Goal: Information Seeking & Learning: Learn about a topic

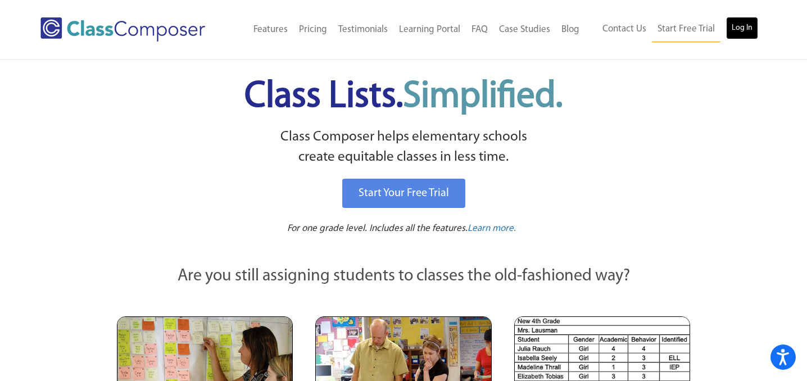
click at [741, 27] on link "Log In" at bounding box center [742, 28] width 32 height 22
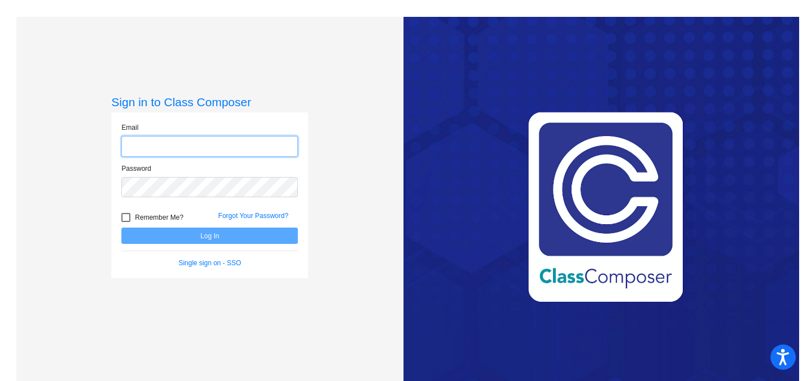
type input "[EMAIL_ADDRESS][PERSON_NAME][DOMAIN_NAME]"
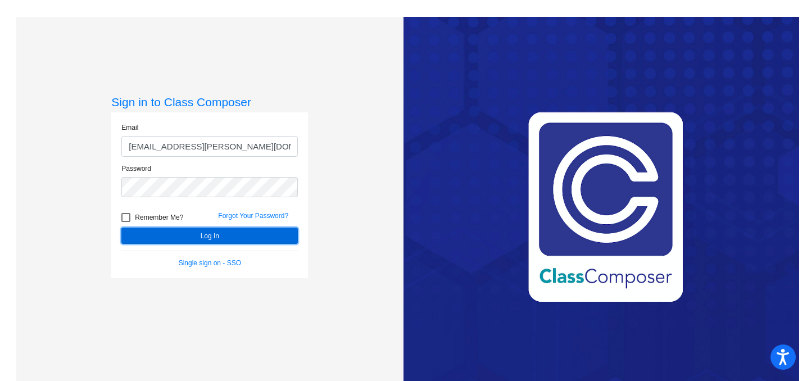
click at [208, 235] on button "Log In" at bounding box center [209, 235] width 176 height 16
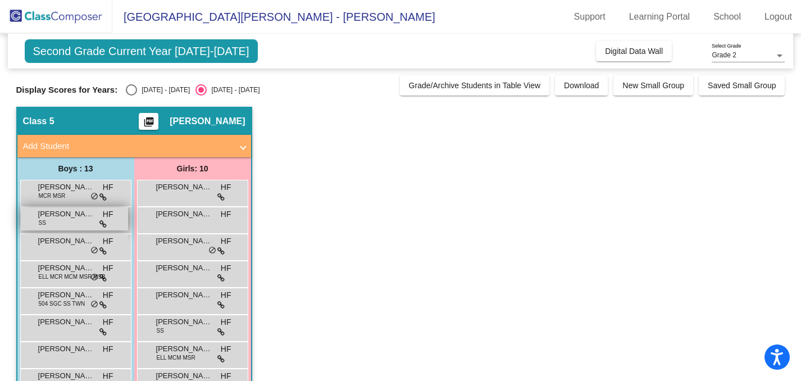
click at [66, 215] on span "[PERSON_NAME]" at bounding box center [66, 213] width 56 height 11
click at [66, 215] on span "Adam Pacyna" at bounding box center [66, 213] width 56 height 11
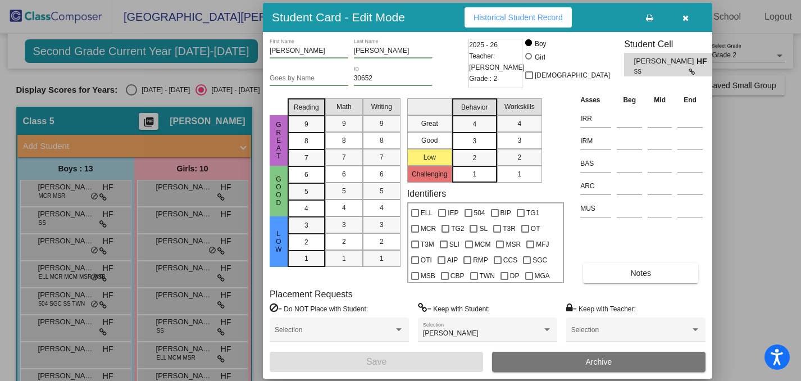
click at [505, 14] on span "Historical Student Record" at bounding box center [517, 17] width 89 height 9
click at [70, 244] on div at bounding box center [400, 190] width 801 height 381
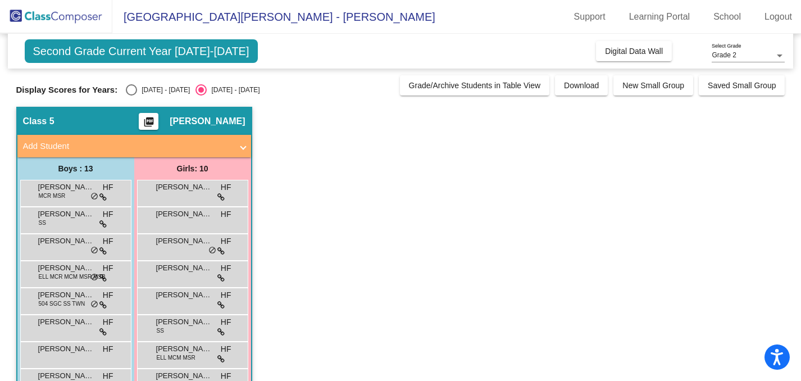
click at [70, 244] on span "Ellis Larson" at bounding box center [66, 240] width 56 height 11
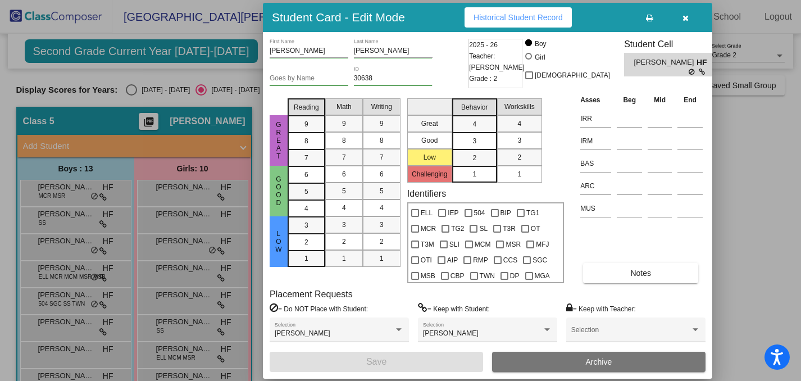
click at [528, 13] on span "Historical Student Record" at bounding box center [517, 17] width 89 height 9
click at [80, 267] on div at bounding box center [400, 190] width 801 height 381
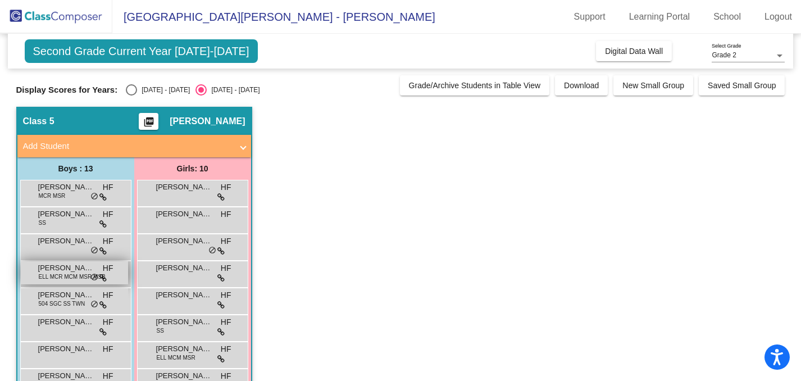
click at [76, 267] on span "Henry Gutierrez" at bounding box center [66, 267] width 56 height 11
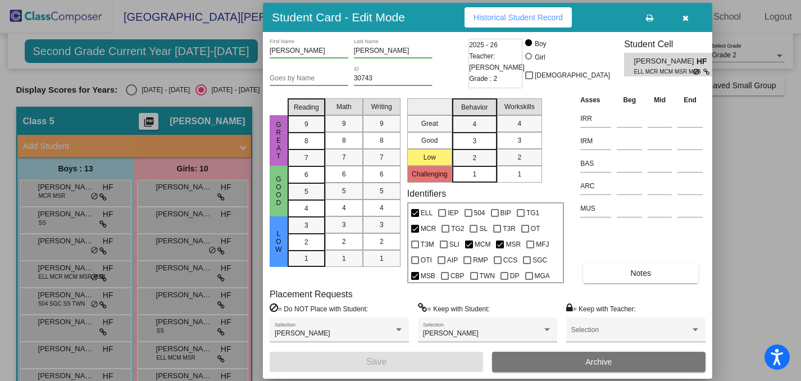
click at [519, 18] on span "Historical Student Record" at bounding box center [517, 17] width 89 height 9
click at [67, 349] on div at bounding box center [400, 190] width 801 height 381
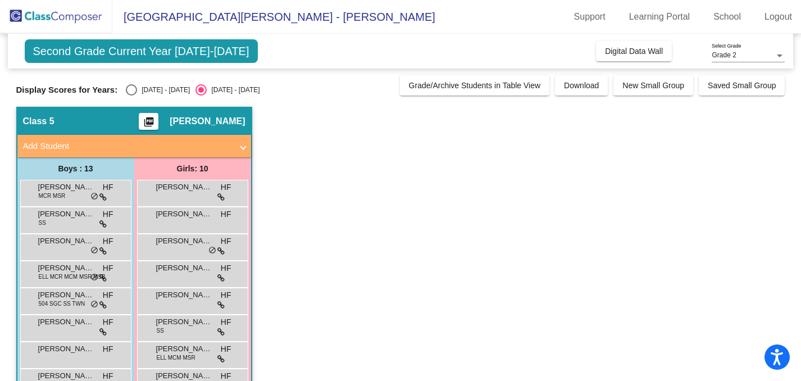
click at [67, 349] on span "Khalid Elamin" at bounding box center [66, 348] width 56 height 11
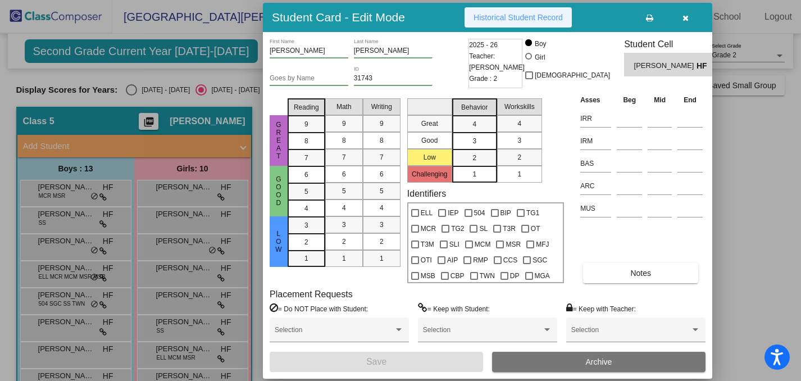
click at [536, 17] on span "Historical Student Record" at bounding box center [517, 17] width 89 height 9
click at [72, 373] on div at bounding box center [400, 190] width 801 height 381
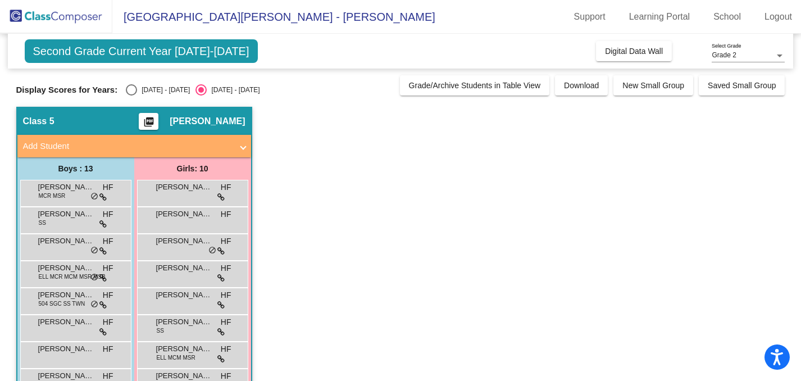
click at [72, 373] on span "Landon McCorkle" at bounding box center [66, 375] width 56 height 11
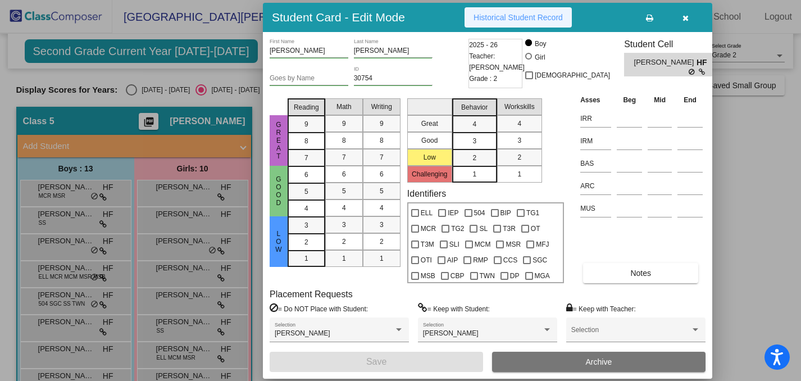
click at [533, 15] on span "Historical Student Record" at bounding box center [517, 17] width 89 height 9
click at [685, 17] on icon "button" at bounding box center [685, 18] width 6 height 8
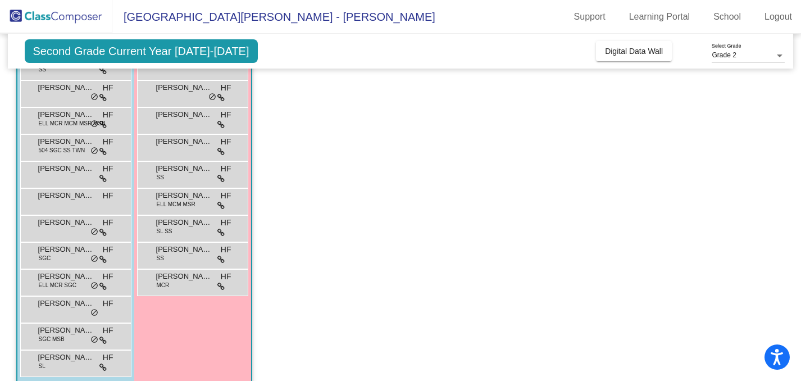
scroll to position [157, 0]
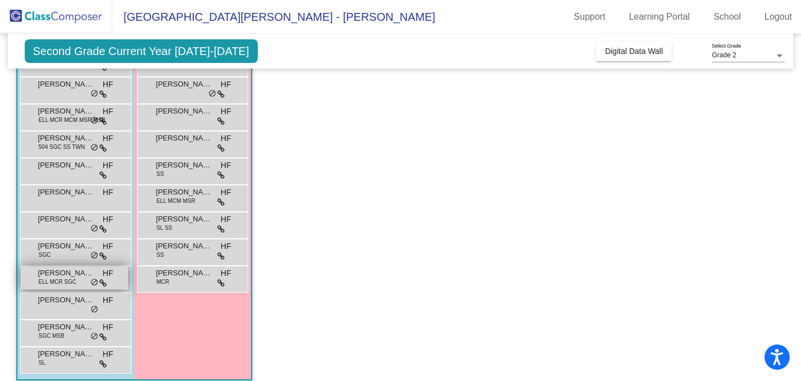
click at [57, 275] on span "Raymond Liang" at bounding box center [66, 272] width 56 height 11
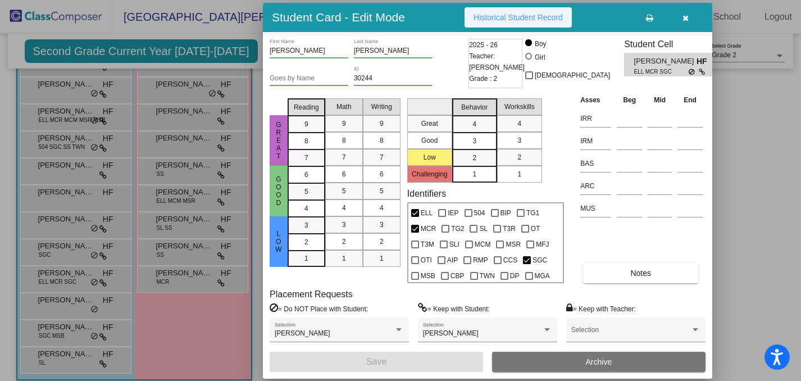
click at [532, 17] on span "Historical Student Record" at bounding box center [517, 17] width 89 height 9
click at [77, 300] on div at bounding box center [400, 190] width 801 height 381
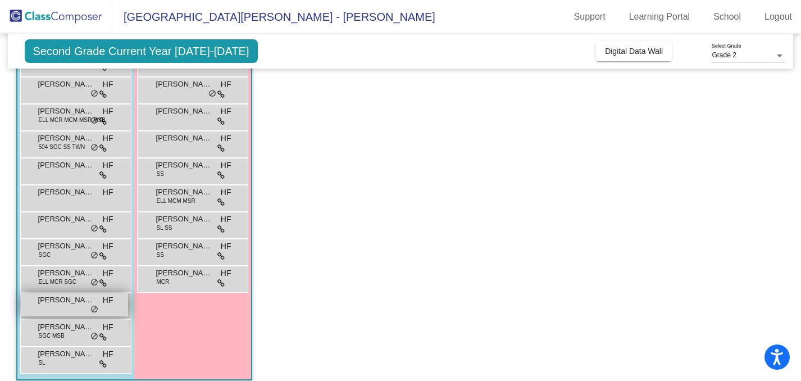
click at [78, 300] on span "Theodor Chicatelli" at bounding box center [66, 299] width 56 height 11
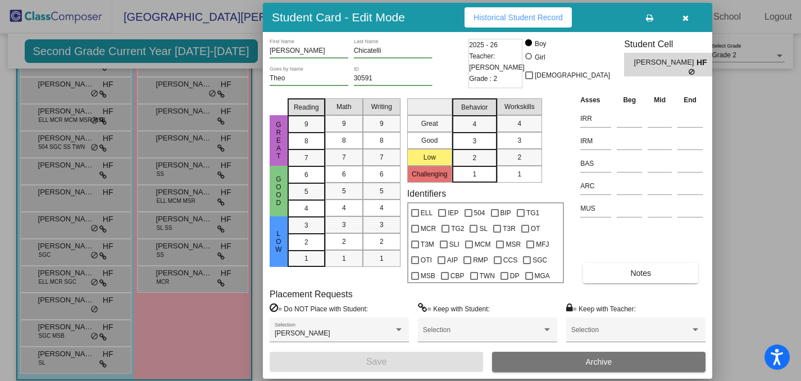
click at [515, 12] on button "Historical Student Record" at bounding box center [517, 17] width 107 height 20
click at [77, 326] on div at bounding box center [400, 190] width 801 height 381
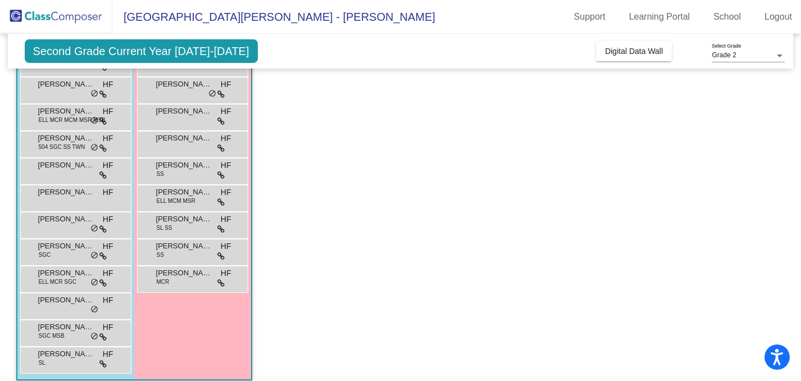
click at [77, 326] on span "Tyler Krueger" at bounding box center [66, 326] width 56 height 11
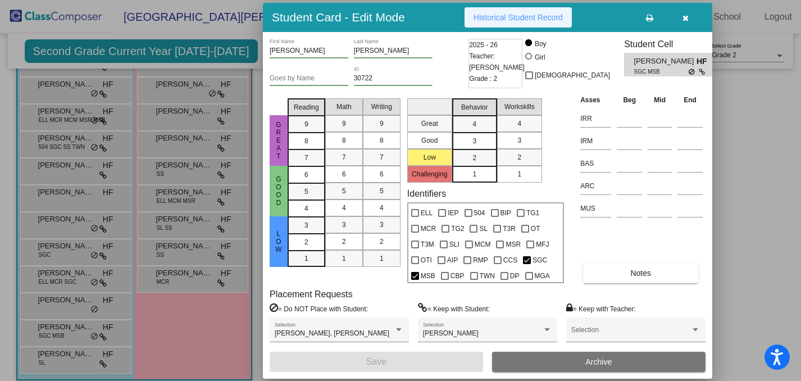
click at [511, 20] on span "Historical Student Record" at bounding box center [517, 17] width 89 height 9
click at [78, 356] on div at bounding box center [400, 190] width 801 height 381
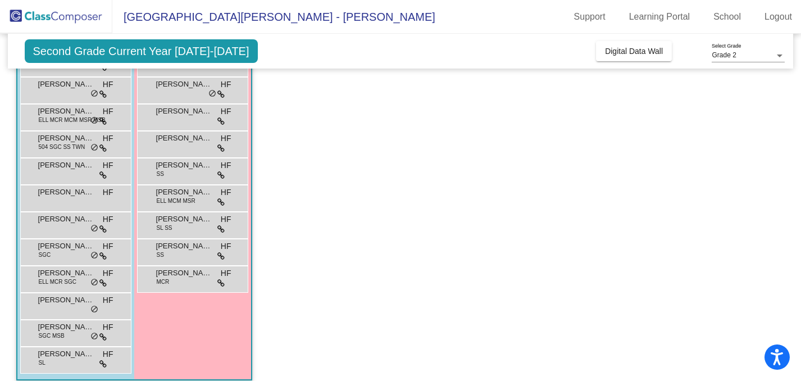
click at [78, 356] on span "Zachary Wygal" at bounding box center [66, 353] width 56 height 11
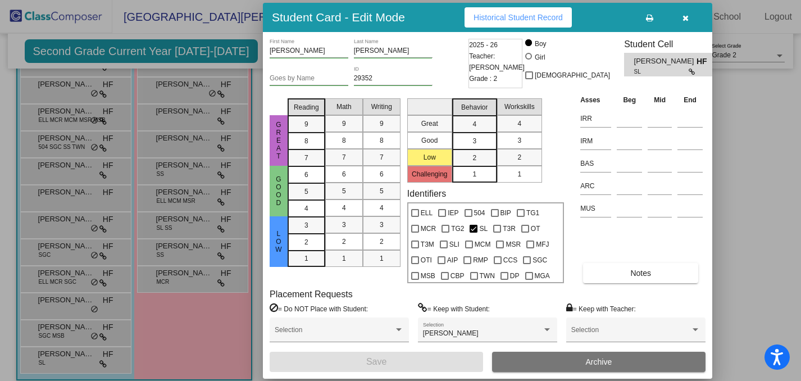
click at [520, 22] on button "Historical Student Record" at bounding box center [517, 17] width 107 height 20
drag, startPoint x: 798, startPoint y: 247, endPoint x: 792, endPoint y: 176, distance: 71.0
click at [792, 175] on div at bounding box center [400, 190] width 801 height 381
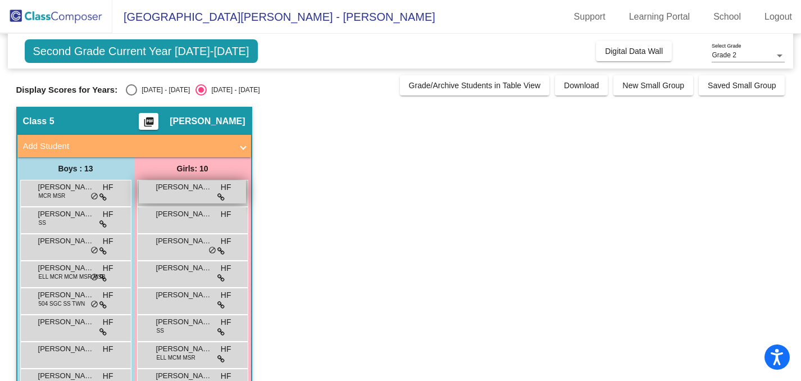
click at [174, 185] on span "Ailis Forish" at bounding box center [184, 186] width 56 height 11
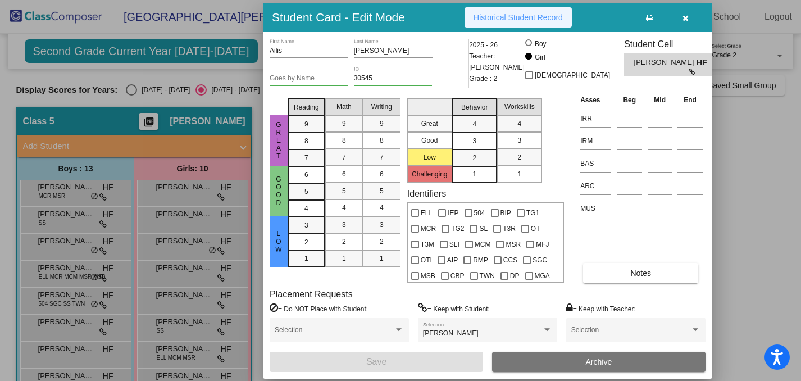
click at [541, 15] on span "Historical Student Record" at bounding box center [517, 17] width 89 height 9
click at [186, 217] on div at bounding box center [400, 190] width 801 height 381
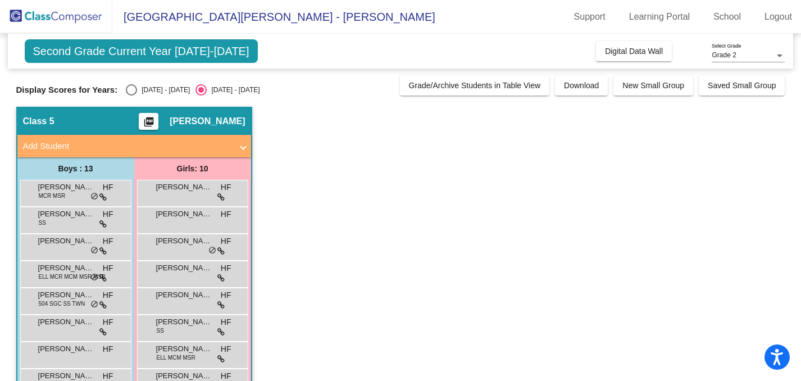
click at [186, 217] on span "Colette Thompson" at bounding box center [184, 213] width 56 height 11
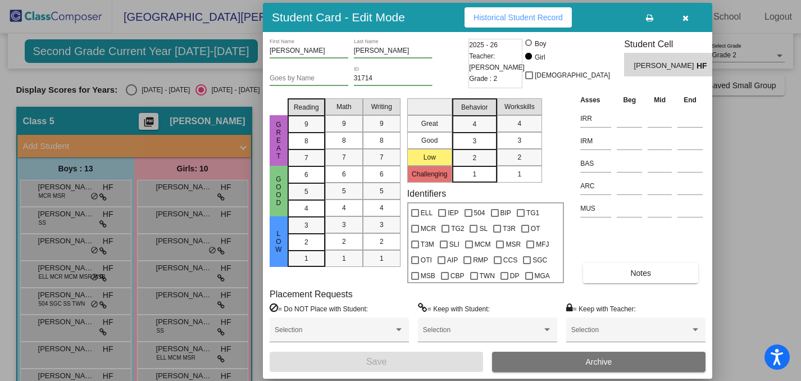
click at [522, 16] on span "Historical Student Record" at bounding box center [517, 17] width 89 height 9
click at [183, 242] on div at bounding box center [400, 190] width 801 height 381
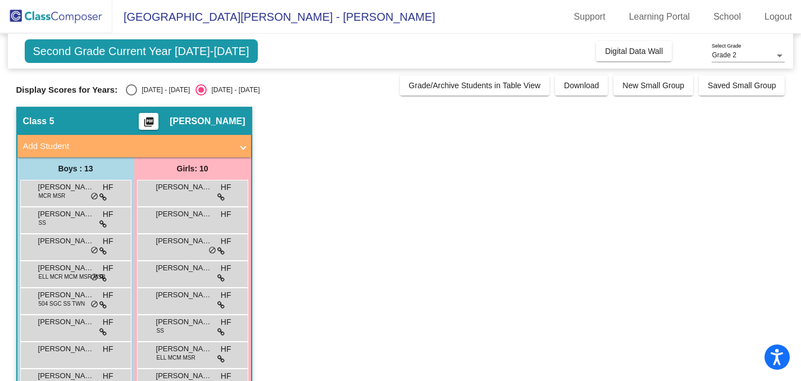
click at [183, 242] on span "Elena Khatib" at bounding box center [184, 240] width 56 height 11
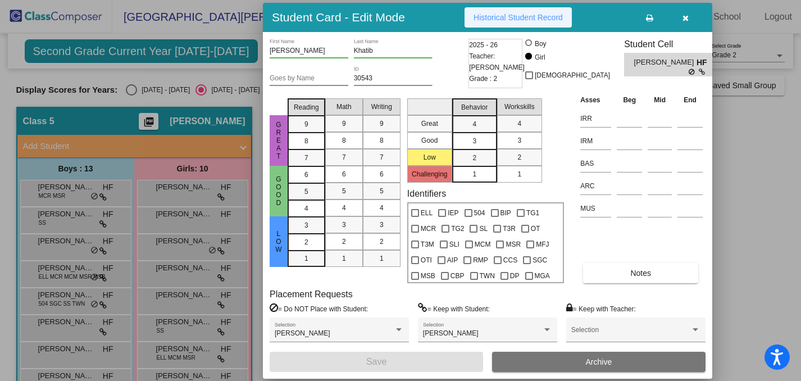
click at [534, 19] on span "Historical Student Record" at bounding box center [517, 17] width 89 height 9
click at [199, 274] on div at bounding box center [400, 190] width 801 height 381
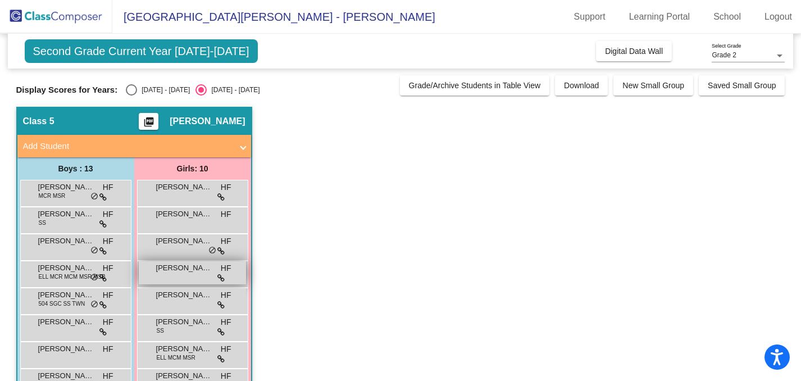
click at [192, 268] on span "Eliana Hanley" at bounding box center [184, 267] width 56 height 11
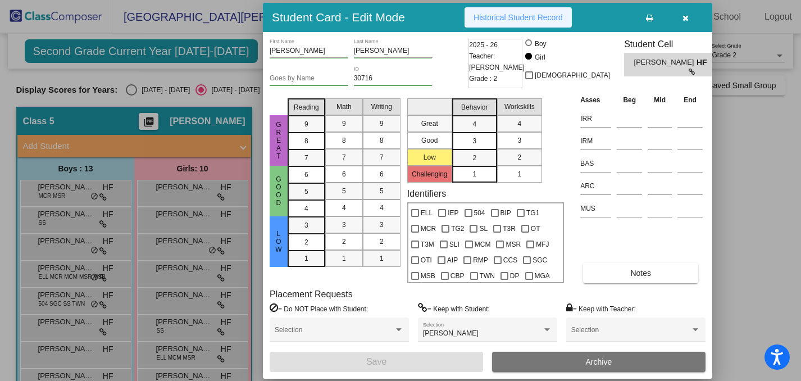
click at [541, 21] on span "Historical Student Record" at bounding box center [517, 17] width 89 height 9
click at [188, 295] on div at bounding box center [400, 190] width 801 height 381
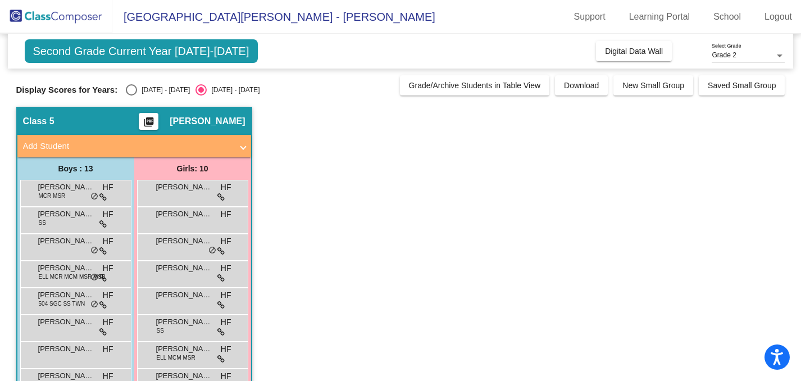
click at [188, 295] on span "Finley Cheh" at bounding box center [184, 294] width 56 height 11
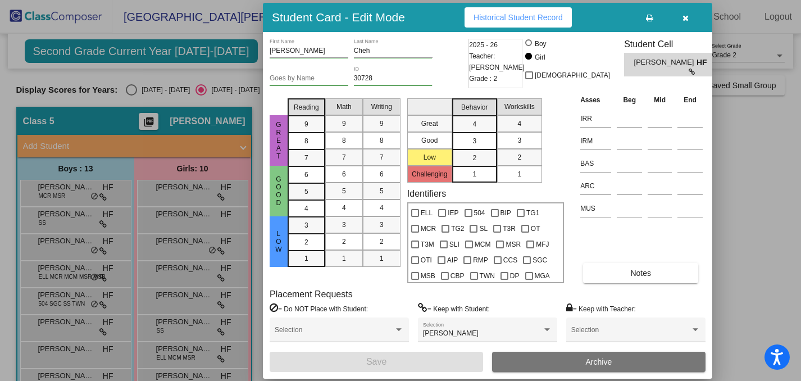
click at [529, 18] on span "Historical Student Record" at bounding box center [517, 17] width 89 height 9
click at [194, 323] on div at bounding box center [400, 190] width 801 height 381
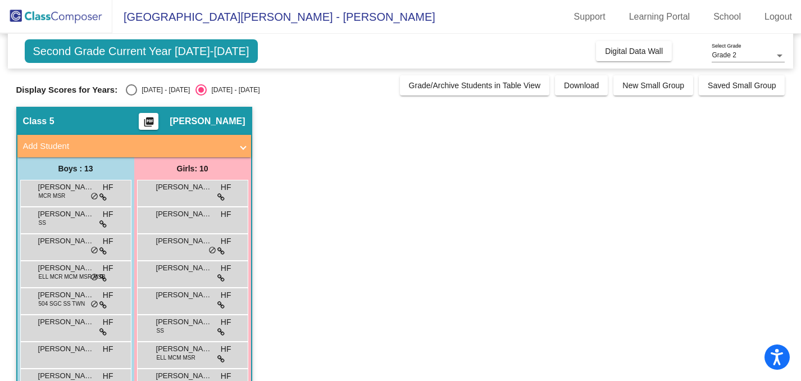
click at [194, 323] on span "Landrie Ernenwein" at bounding box center [184, 321] width 56 height 11
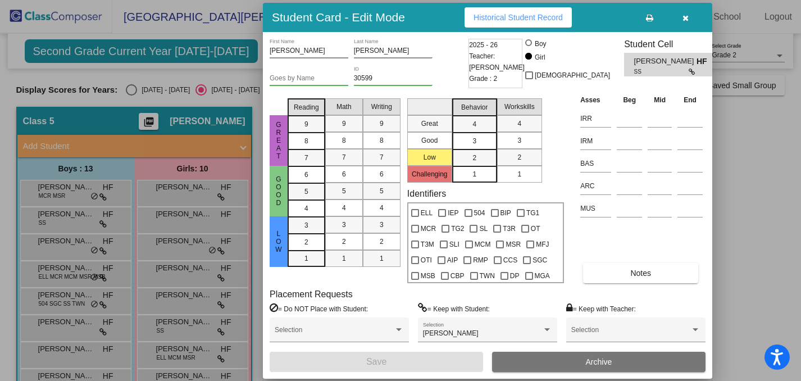
click at [562, 16] on span "Historical Student Record" at bounding box center [517, 17] width 89 height 9
click at [195, 353] on div at bounding box center [400, 190] width 801 height 381
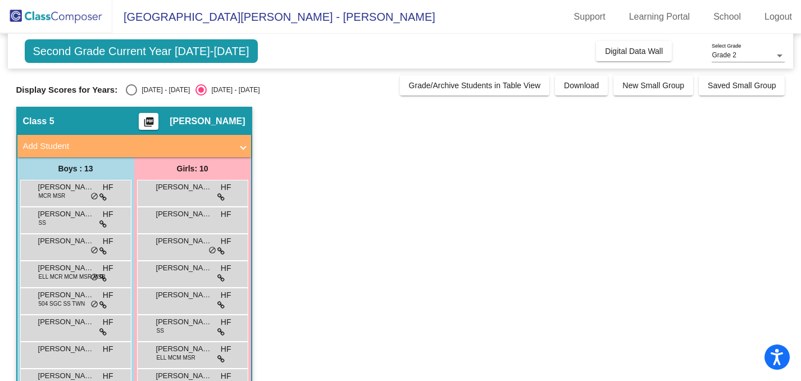
click at [195, 353] on span "ELL MCM MSR" at bounding box center [176, 357] width 39 height 8
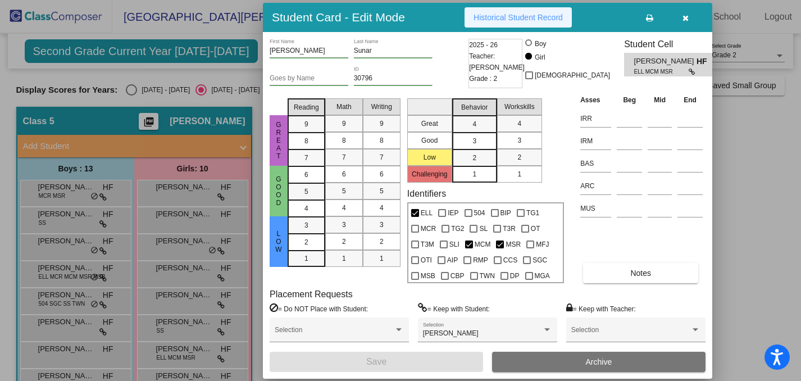
click at [526, 19] on span "Historical Student Record" at bounding box center [517, 17] width 89 height 9
drag, startPoint x: 798, startPoint y: 133, endPoint x: 800, endPoint y: 166, distance: 33.2
click at [800, 167] on div at bounding box center [400, 190] width 801 height 381
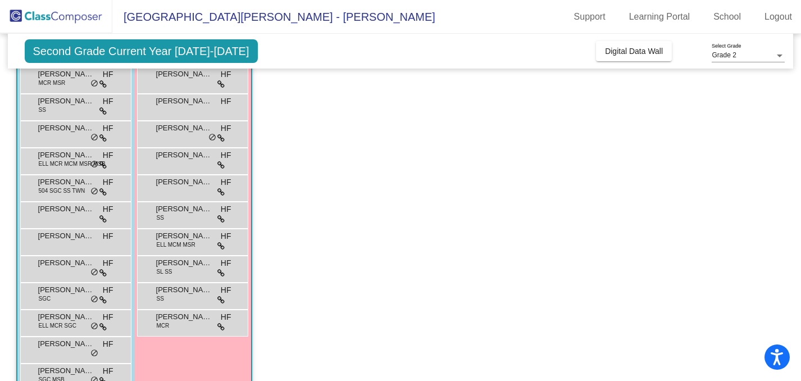
scroll to position [111, 0]
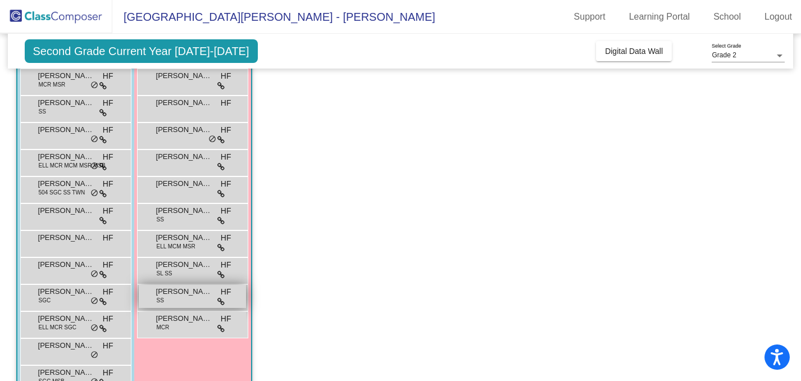
click at [201, 293] on span "Lillian Rossman" at bounding box center [184, 291] width 56 height 11
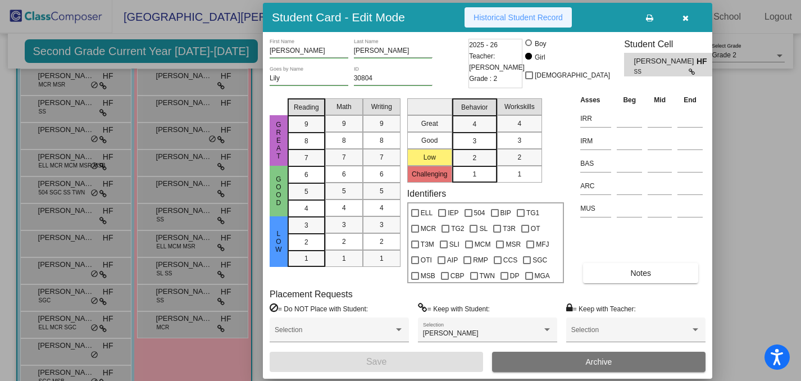
click at [521, 15] on span "Historical Student Record" at bounding box center [517, 17] width 89 height 9
click at [187, 322] on div at bounding box center [400, 190] width 801 height 381
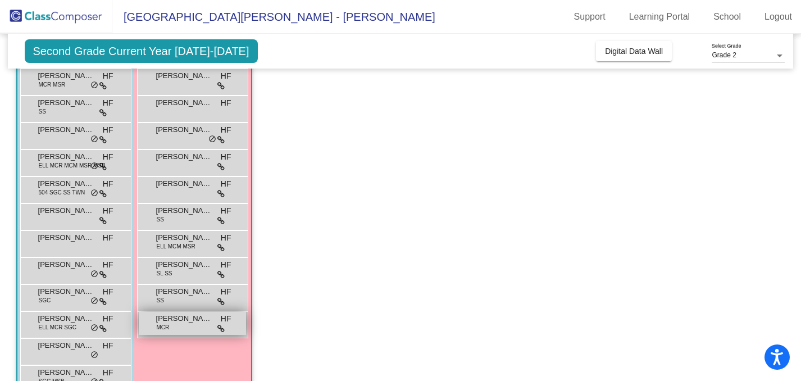
click at [188, 321] on span "Mila Schrock" at bounding box center [184, 318] width 56 height 11
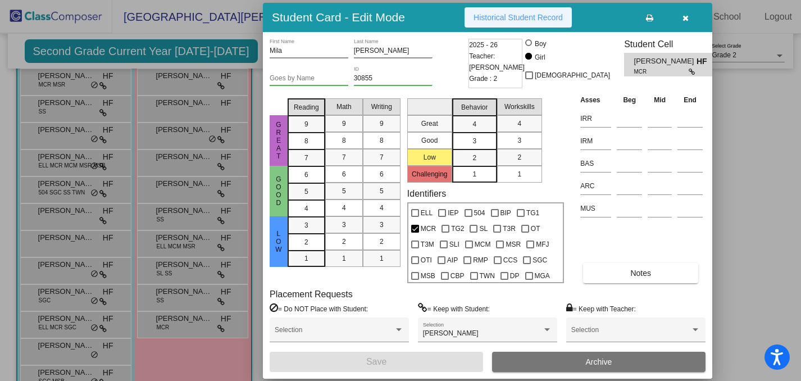
click at [546, 18] on span "Historical Student Record" at bounding box center [517, 17] width 89 height 9
click at [69, 75] on div at bounding box center [400, 190] width 801 height 381
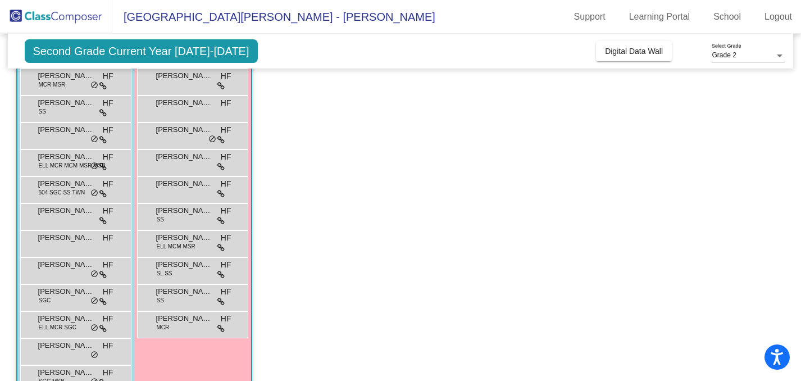
click at [69, 75] on span "Aaden Susnik" at bounding box center [66, 75] width 56 height 11
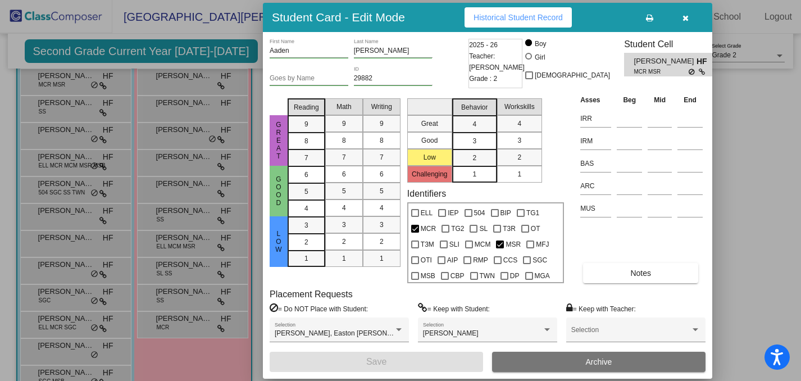
click at [60, 106] on div at bounding box center [400, 190] width 801 height 381
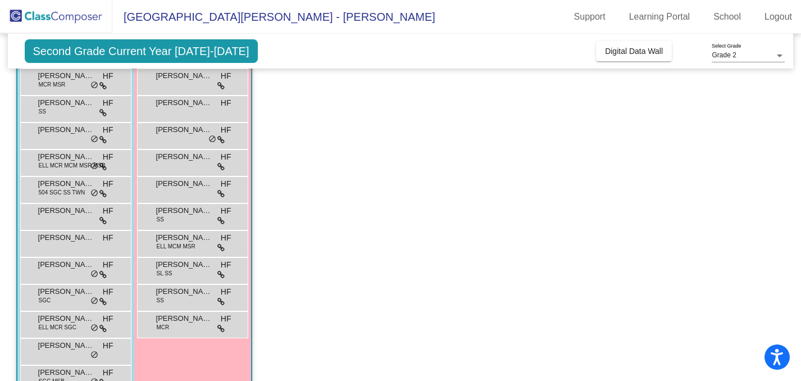
click at [60, 106] on span "Adam Pacyna" at bounding box center [66, 102] width 56 height 11
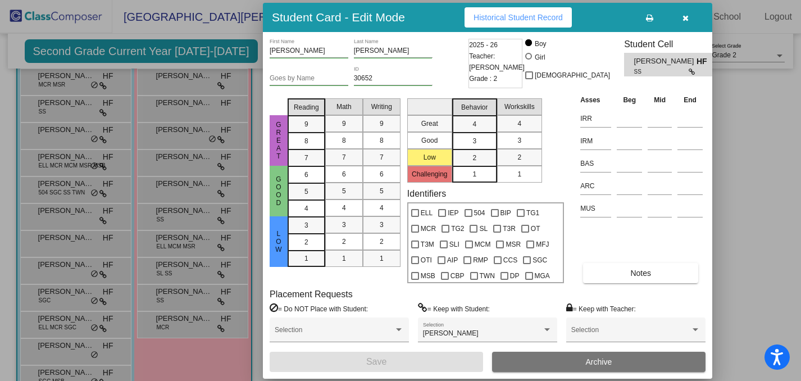
click at [59, 128] on div at bounding box center [400, 190] width 801 height 381
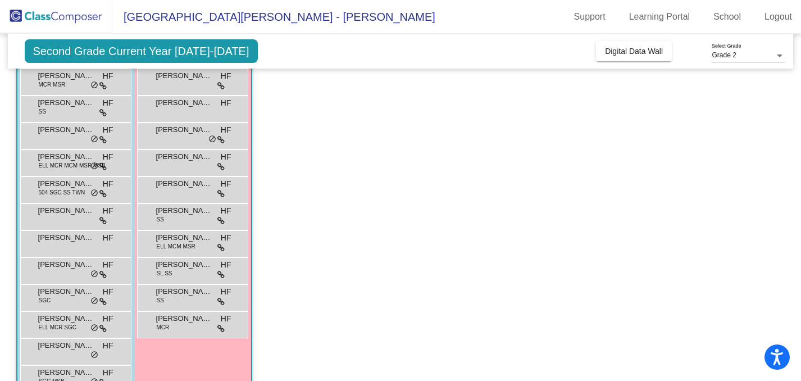
click at [59, 128] on span "Ellis Larson" at bounding box center [66, 129] width 56 height 11
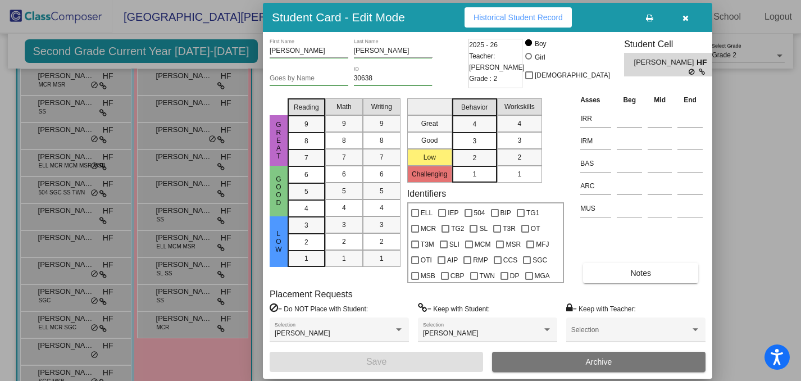
click at [59, 158] on div at bounding box center [400, 190] width 801 height 381
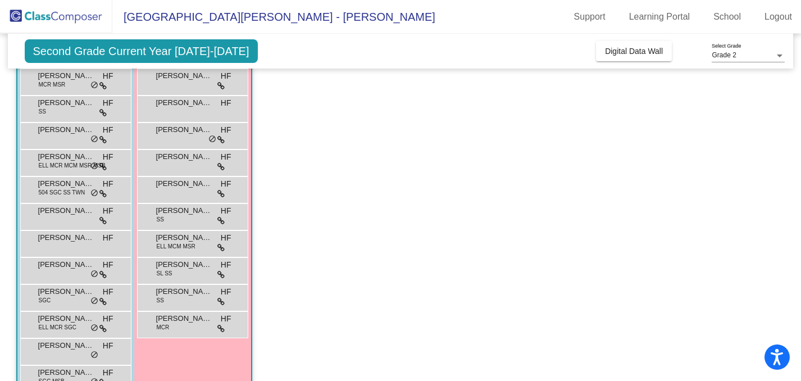
click at [59, 158] on span "Henry Gutierrez" at bounding box center [66, 156] width 56 height 11
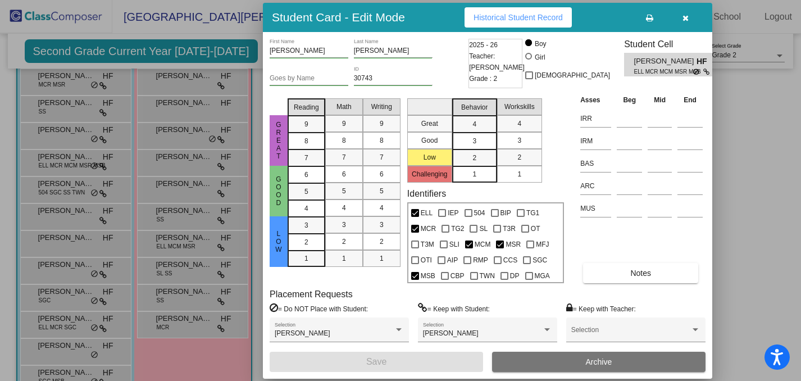
click at [64, 183] on div at bounding box center [400, 190] width 801 height 381
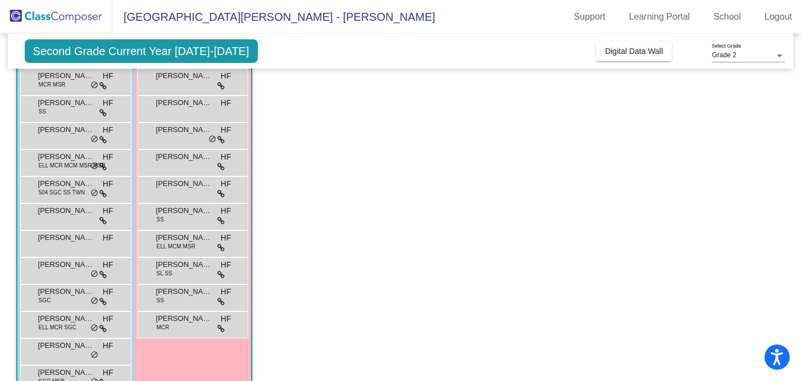
click at [64, 183] on span "John McMasters" at bounding box center [66, 183] width 56 height 11
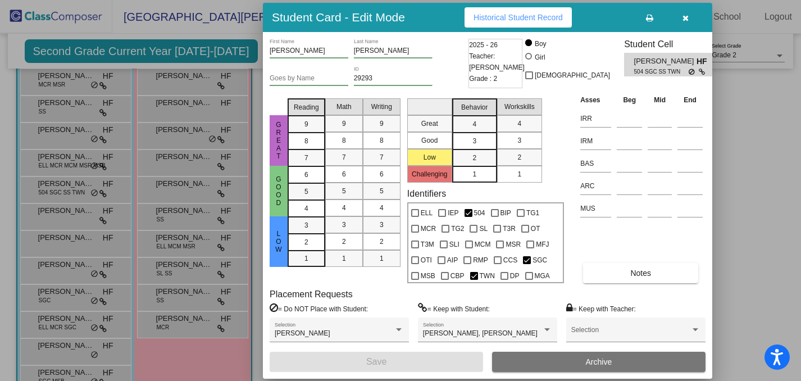
click at [65, 213] on div at bounding box center [400, 190] width 801 height 381
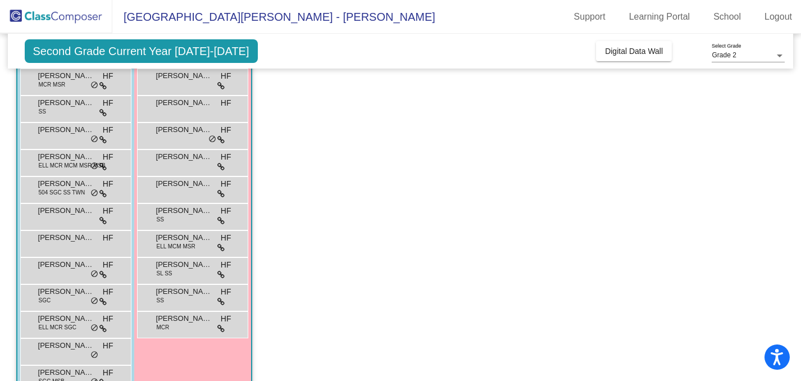
click at [65, 213] on span "John Schiele" at bounding box center [66, 210] width 56 height 11
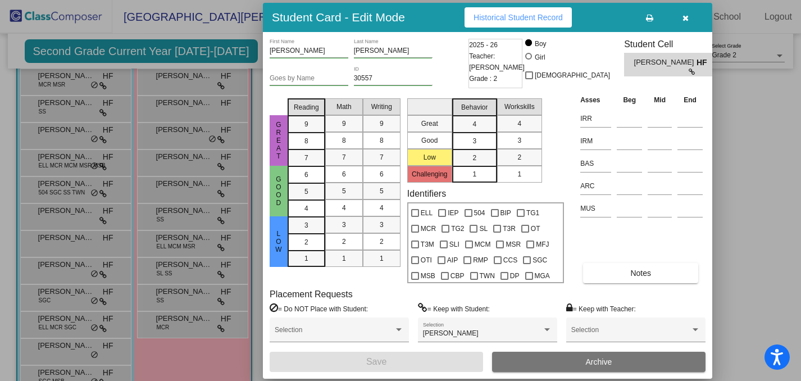
click at [68, 236] on div at bounding box center [400, 190] width 801 height 381
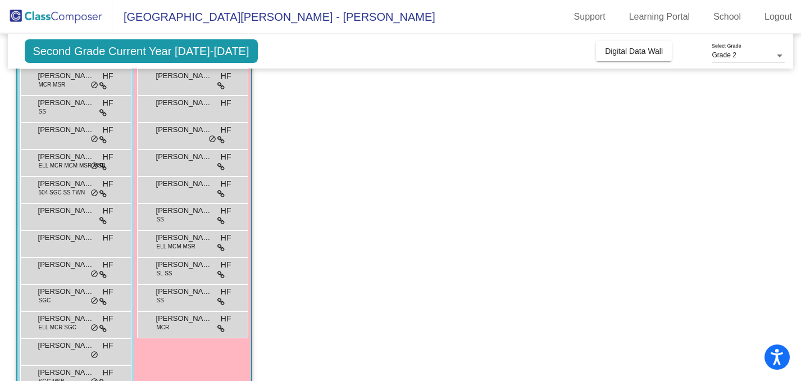
click at [68, 236] on span "Khalid Elamin" at bounding box center [66, 237] width 56 height 11
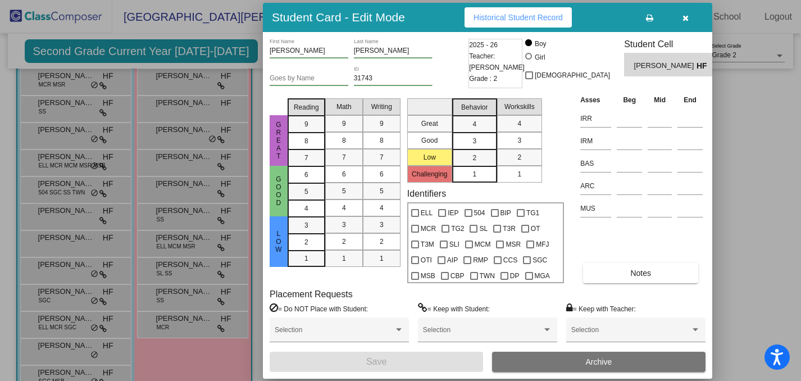
click at [72, 266] on div at bounding box center [400, 190] width 801 height 381
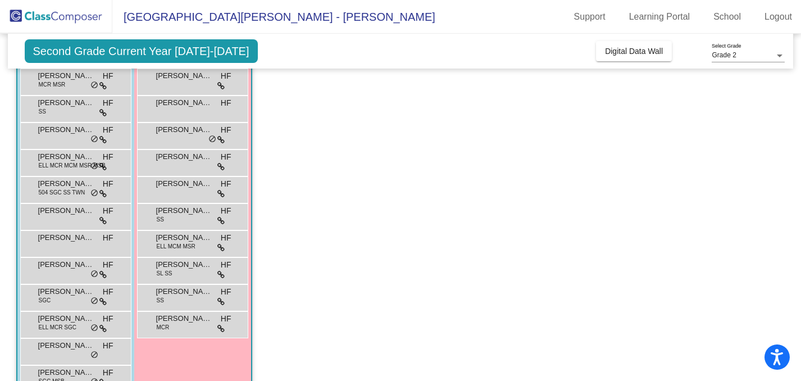
click at [72, 266] on span "Landon McCorkle" at bounding box center [66, 264] width 56 height 11
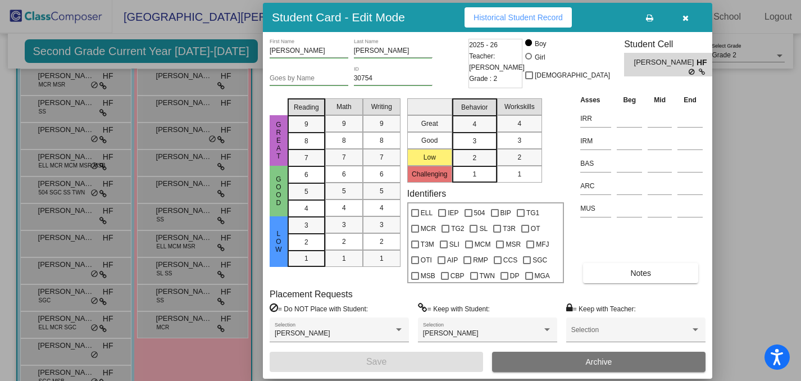
click at [72, 293] on div at bounding box center [400, 190] width 801 height 381
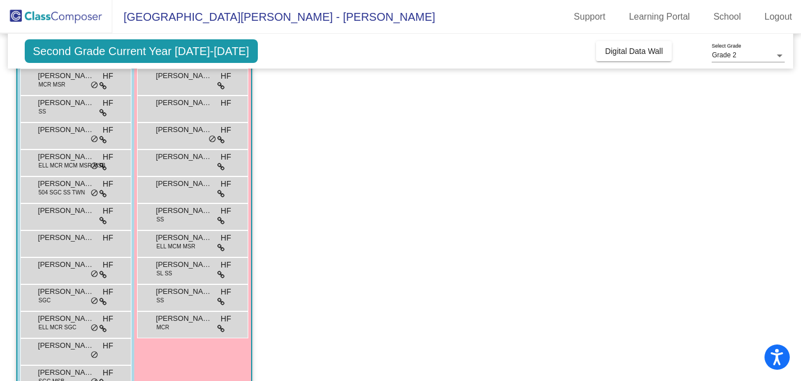
click at [72, 293] on span "Liam Burke" at bounding box center [66, 291] width 56 height 11
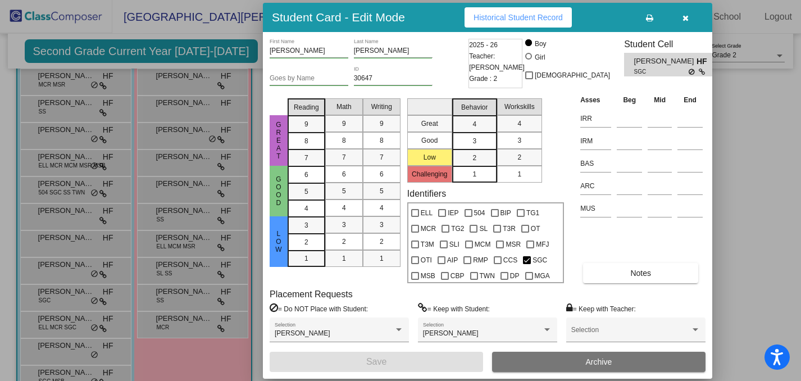
click at [70, 322] on div at bounding box center [400, 190] width 801 height 381
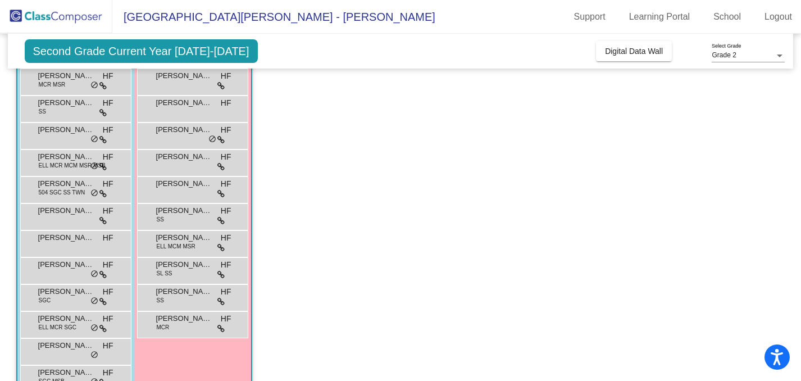
click at [70, 322] on span "Raymond Liang" at bounding box center [66, 318] width 56 height 11
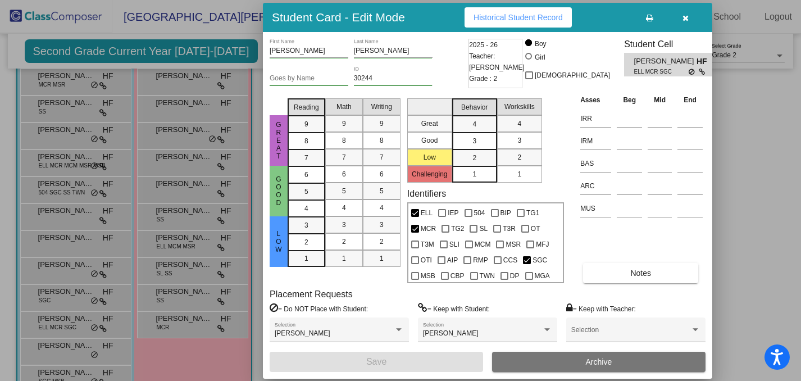
click at [70, 346] on div at bounding box center [400, 190] width 801 height 381
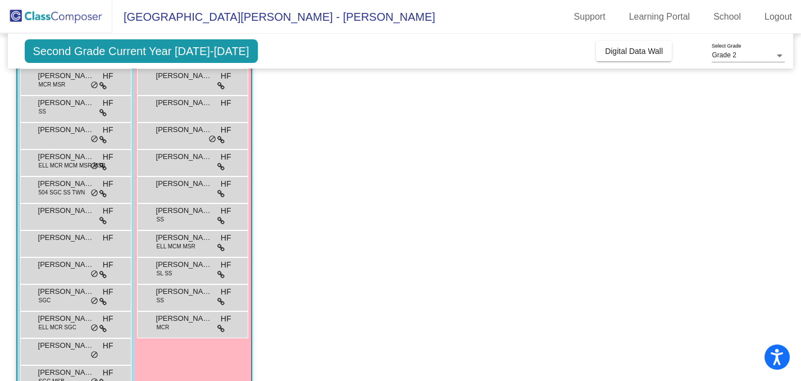
click at [70, 346] on span "Theodor Chicatelli" at bounding box center [66, 345] width 56 height 11
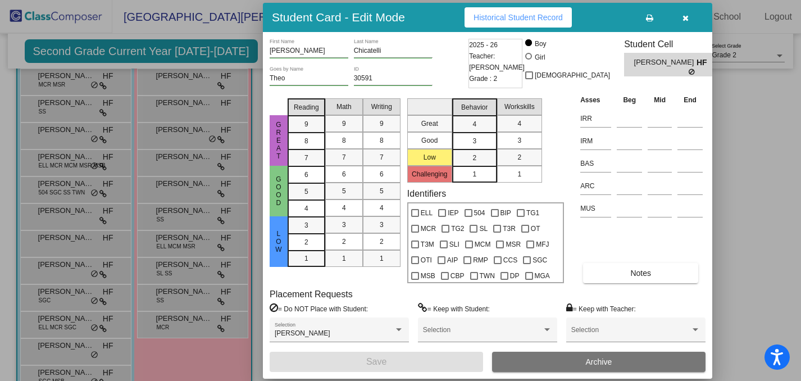
click at [83, 375] on div at bounding box center [400, 190] width 801 height 381
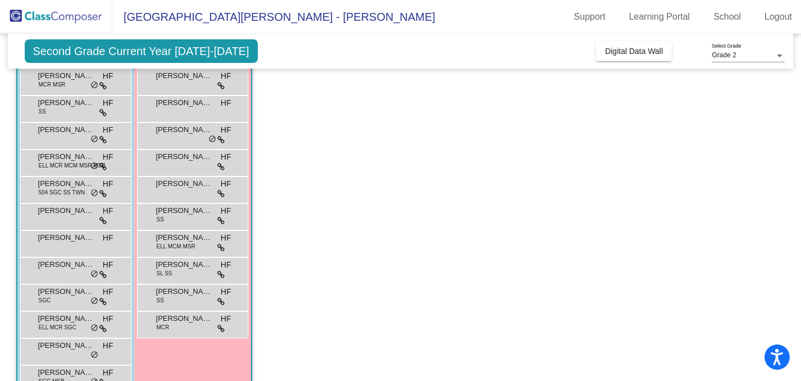
click at [83, 375] on span "Tyler Krueger" at bounding box center [66, 372] width 56 height 11
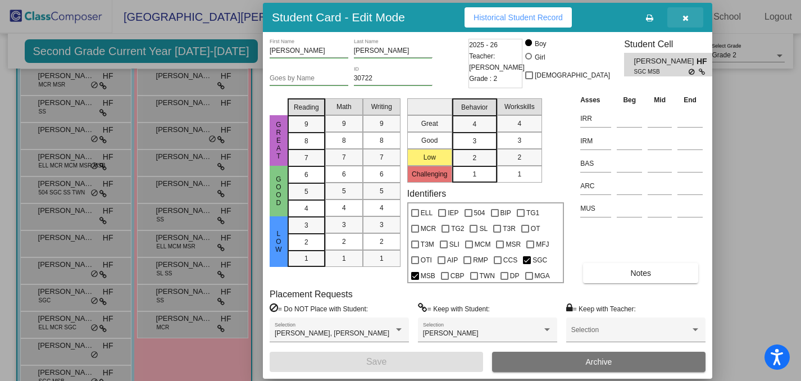
click at [685, 13] on span "button" at bounding box center [685, 17] width 6 height 9
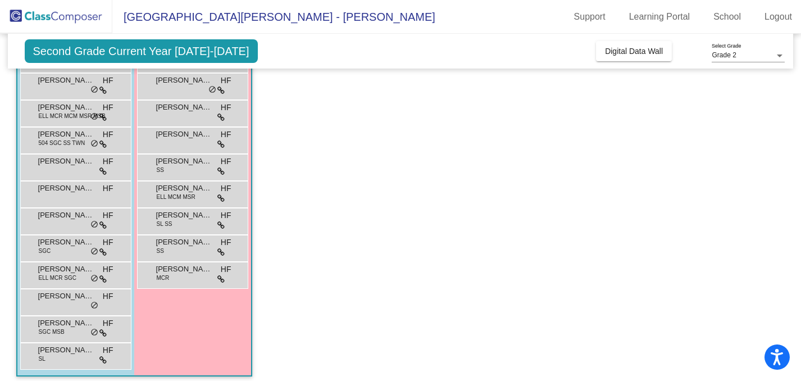
scroll to position [160, 0]
click at [65, 350] on span "Zachary Wygal" at bounding box center [66, 350] width 56 height 11
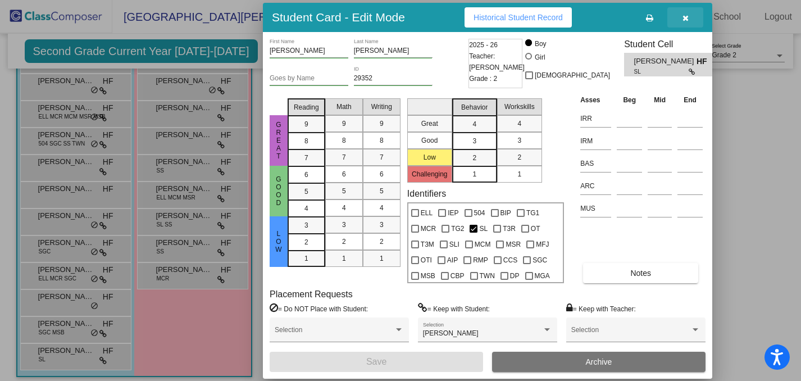
click at [688, 17] on icon "button" at bounding box center [685, 18] width 6 height 8
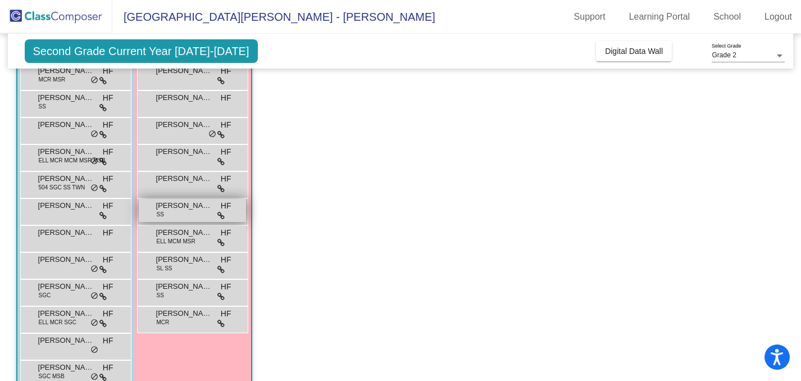
scroll to position [0, 0]
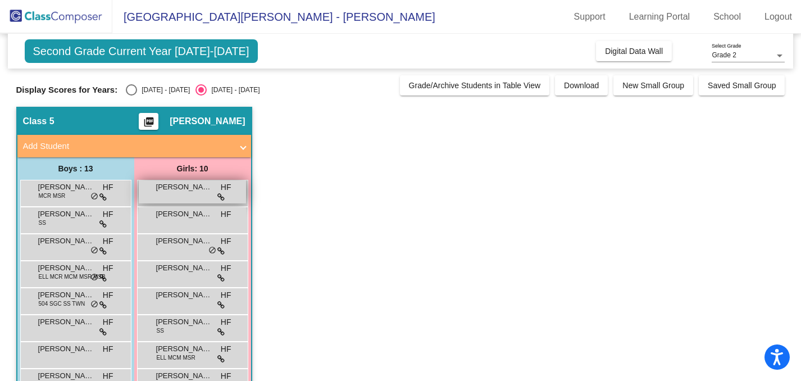
click at [191, 185] on span "Ailis Forish" at bounding box center [184, 186] width 56 height 11
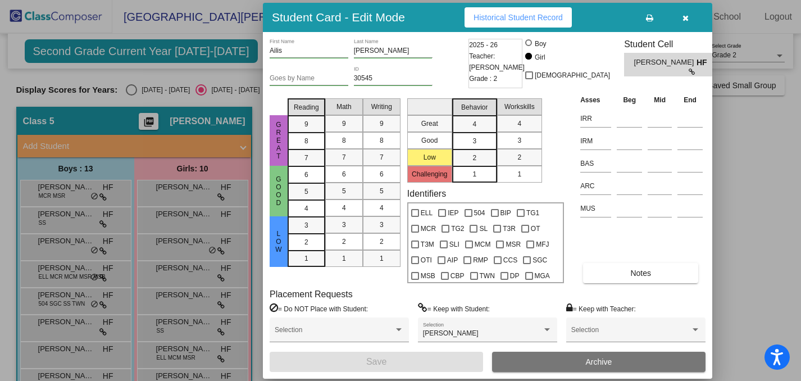
click at [192, 217] on div at bounding box center [400, 190] width 801 height 381
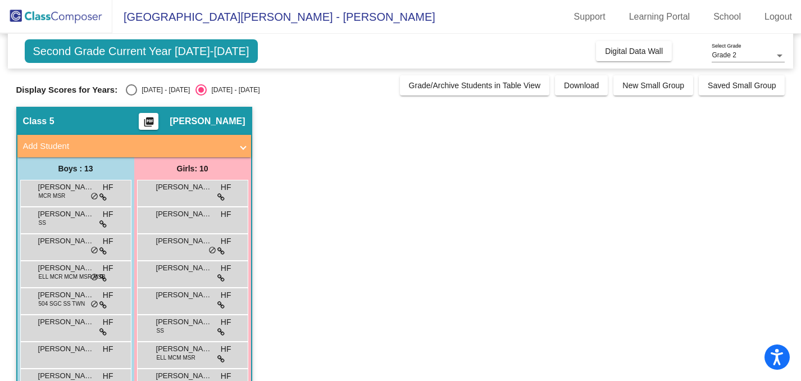
click at [192, 217] on span "Colette Thompson" at bounding box center [184, 213] width 56 height 11
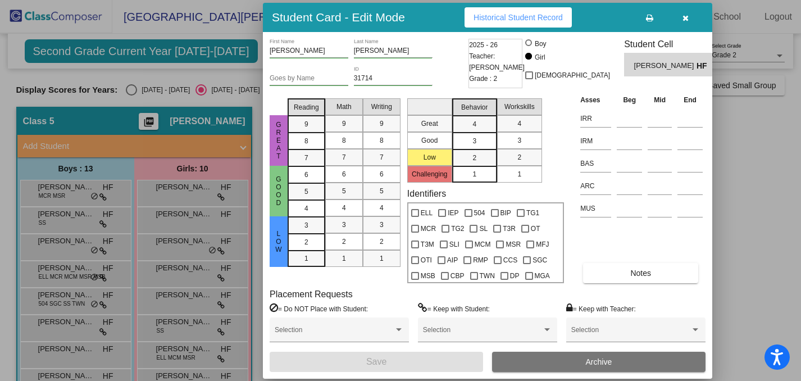
click at [190, 242] on div at bounding box center [400, 190] width 801 height 381
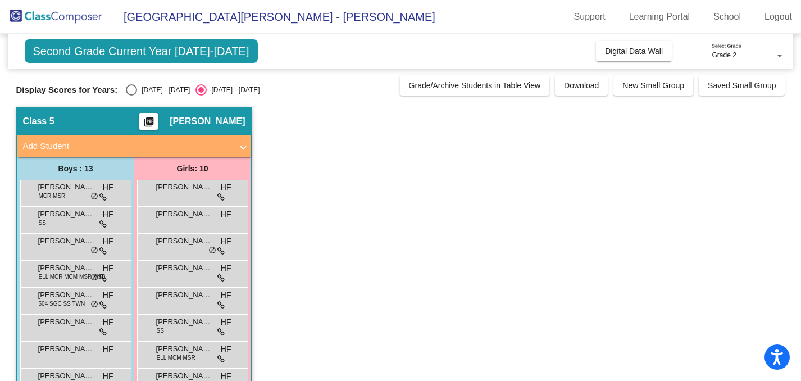
click at [190, 242] on span "Elena Khatib" at bounding box center [184, 240] width 56 height 11
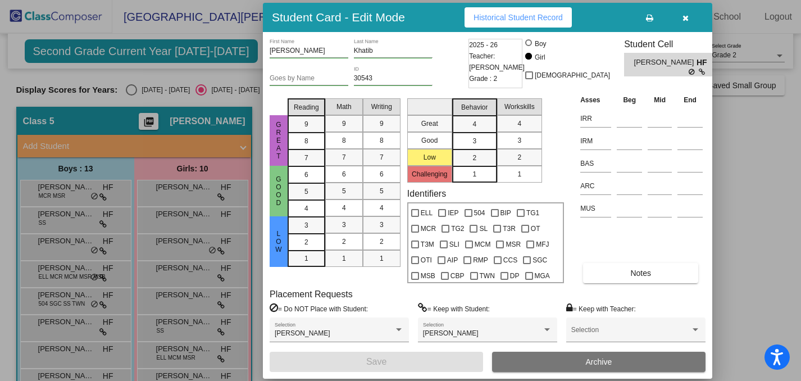
click at [189, 270] on div at bounding box center [400, 190] width 801 height 381
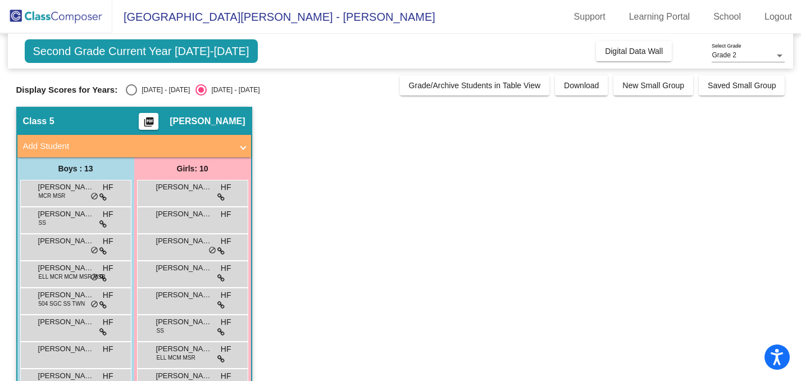
click at [189, 270] on span "Eliana Hanley" at bounding box center [184, 267] width 56 height 11
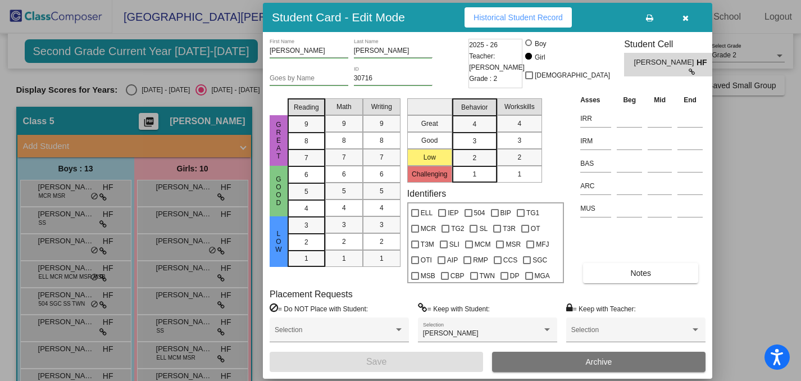
click at [191, 295] on div at bounding box center [400, 190] width 801 height 381
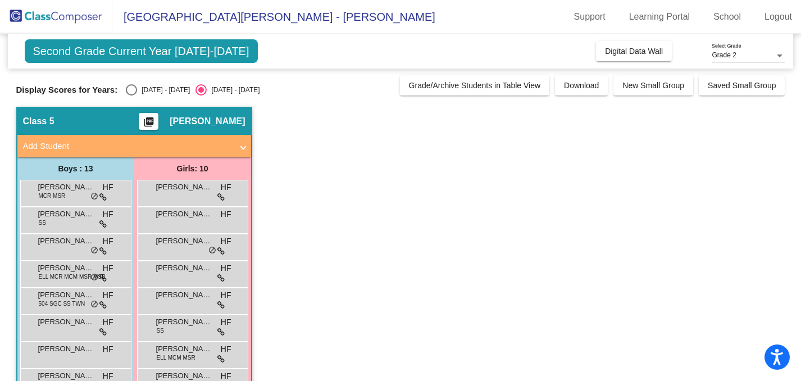
click at [191, 295] on span "Finley Cheh" at bounding box center [184, 294] width 56 height 11
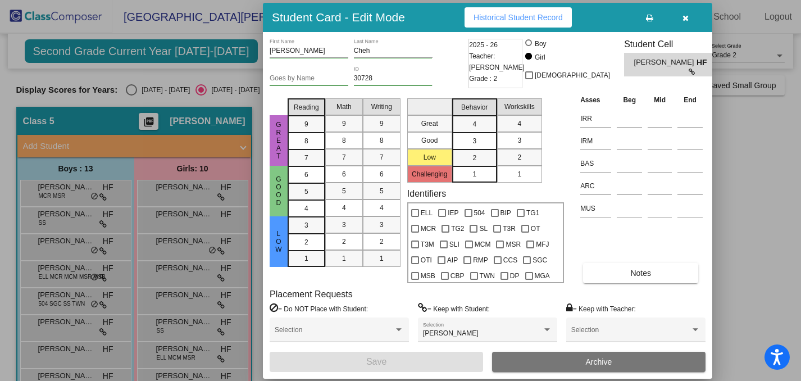
click at [192, 325] on div at bounding box center [400, 190] width 801 height 381
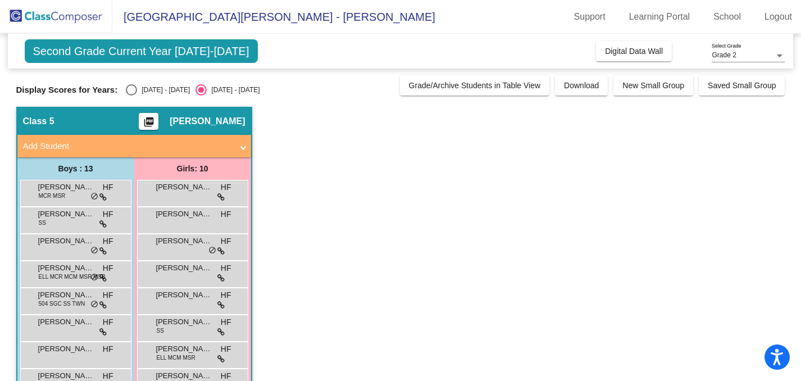
click at [192, 325] on span "Landrie Ernenwein" at bounding box center [184, 321] width 56 height 11
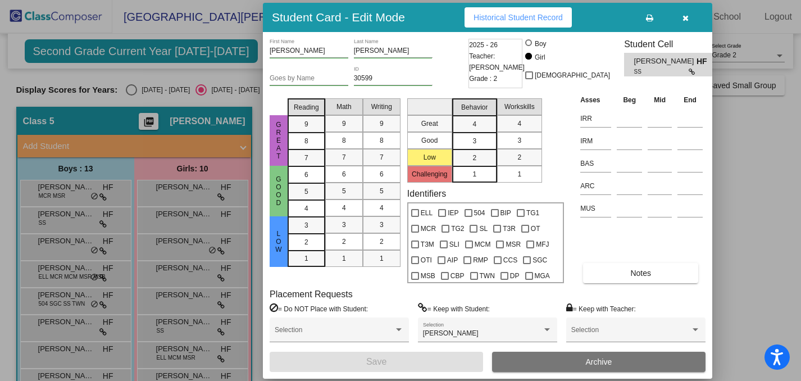
click at [193, 347] on div at bounding box center [400, 190] width 801 height 381
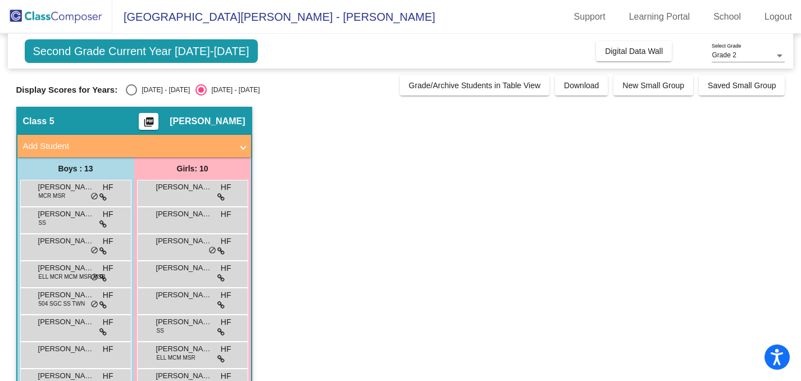
click at [193, 347] on span "Liliana Sunar" at bounding box center [184, 348] width 56 height 11
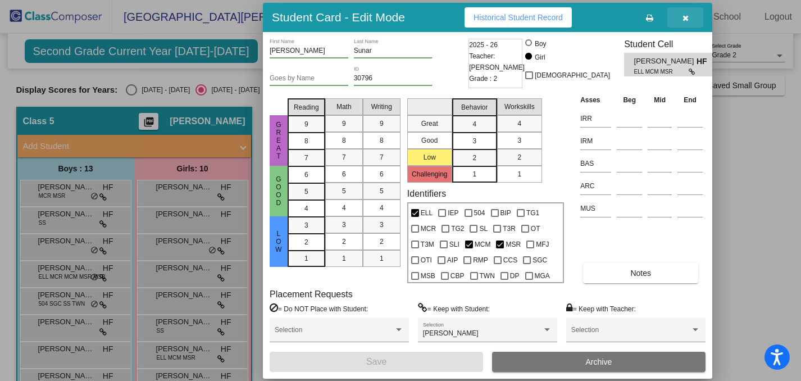
click at [687, 16] on icon "button" at bounding box center [685, 18] width 6 height 8
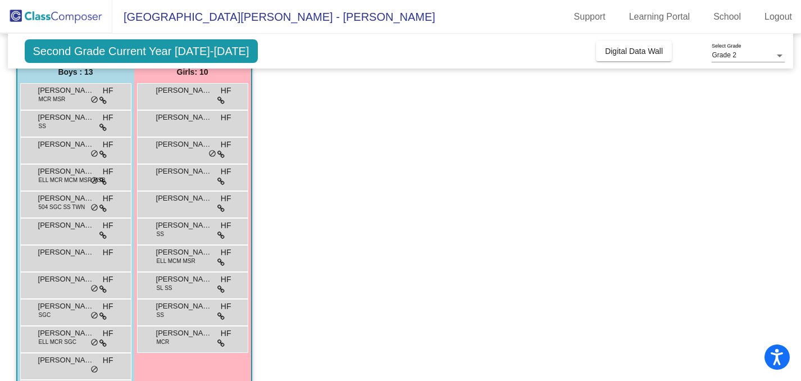
scroll to position [98, 0]
click at [190, 279] on span "Lillian LeBlanc" at bounding box center [184, 277] width 56 height 11
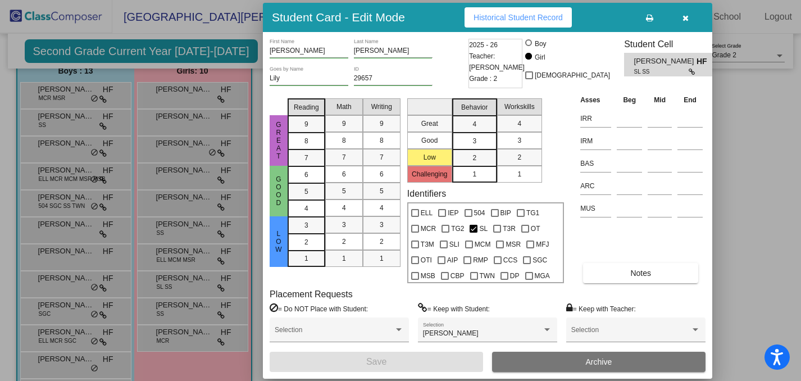
click at [199, 307] on div at bounding box center [400, 190] width 801 height 381
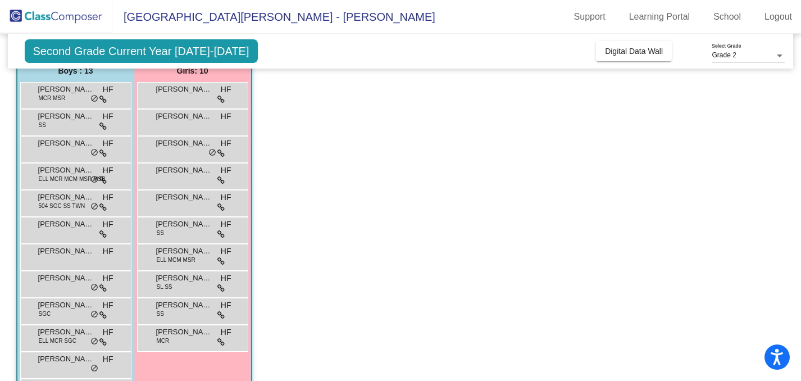
click at [199, 307] on span "Lillian Rossman" at bounding box center [184, 304] width 56 height 11
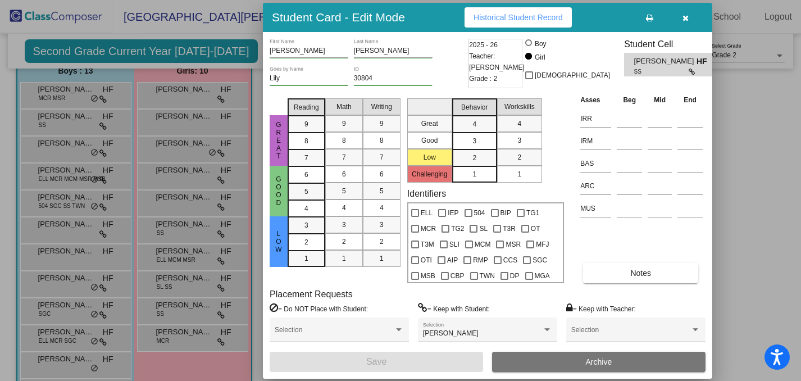
click at [197, 332] on div at bounding box center [400, 190] width 801 height 381
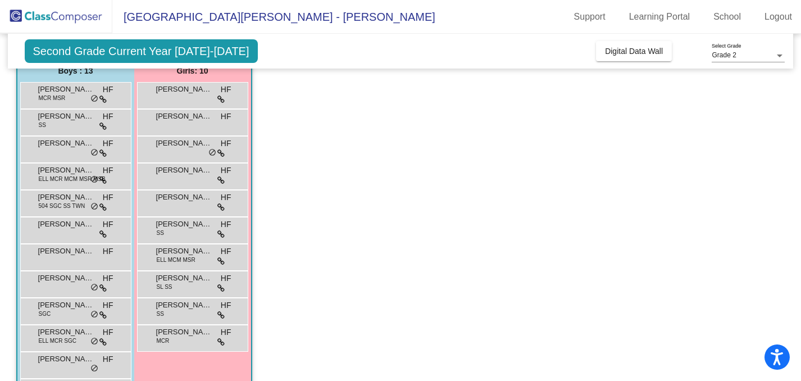
click at [197, 332] on span "Mila Schrock" at bounding box center [184, 331] width 56 height 11
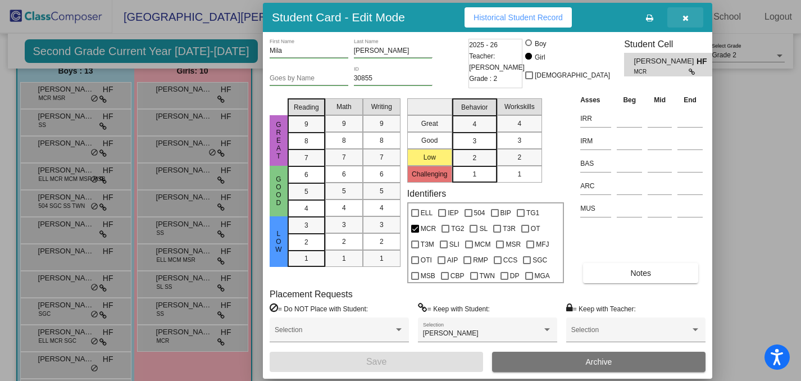
click at [686, 20] on icon "button" at bounding box center [685, 18] width 6 height 8
